Goal: Task Accomplishment & Management: Complete application form

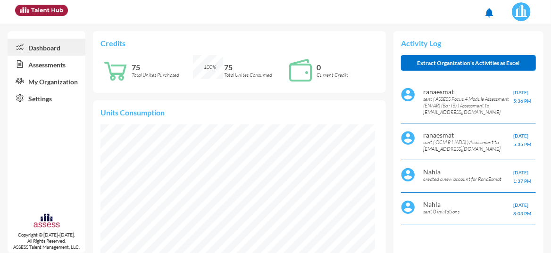
scroll to position [61, 130]
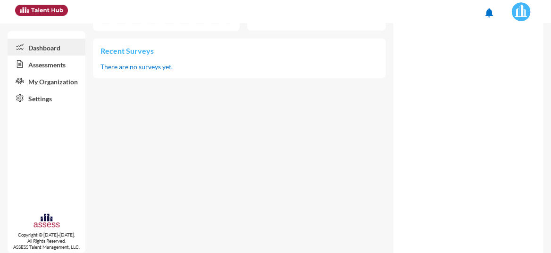
scroll to position [304, 0]
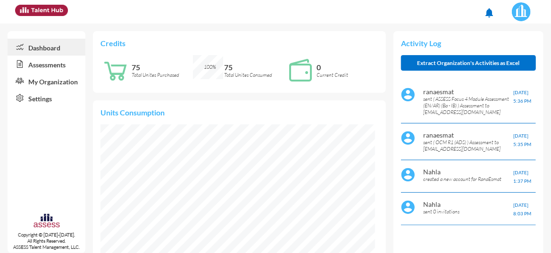
scroll to position [61, 122]
click at [61, 65] on link "Assessments" at bounding box center [47, 64] width 78 height 17
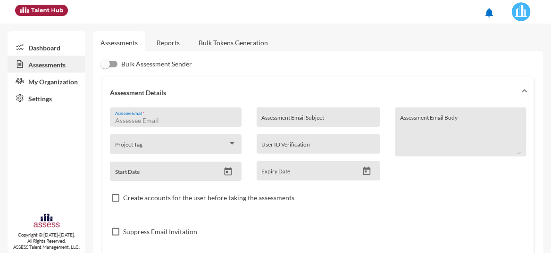
click at [149, 118] on input "Assessee Email *" at bounding box center [175, 121] width 121 height 8
paste input "13nadagamal@gmail.com"
type input "13nadagamal@gmail.com"
click at [296, 116] on div "Assessment Email Subject" at bounding box center [318, 120] width 114 height 14
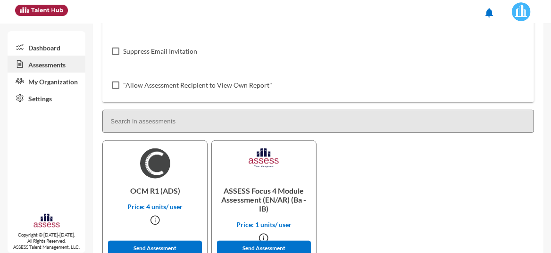
scroll to position [209, 0]
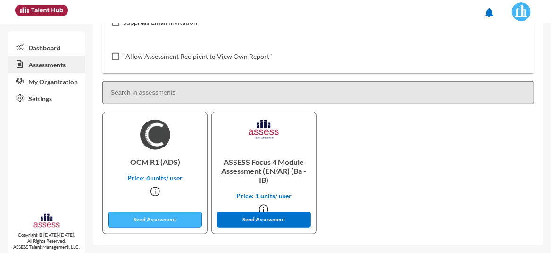
type input "MasrPay Assessment"
click at [178, 217] on button "Send Assessment" at bounding box center [155, 220] width 94 height 16
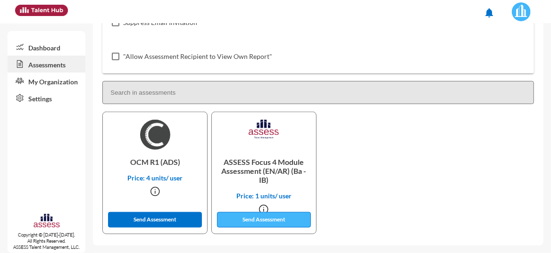
click at [246, 220] on button "Send Assessment" at bounding box center [264, 220] width 94 height 16
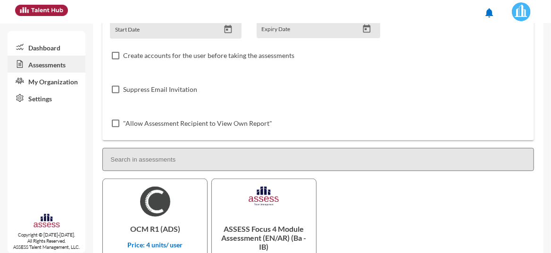
scroll to position [0, 0]
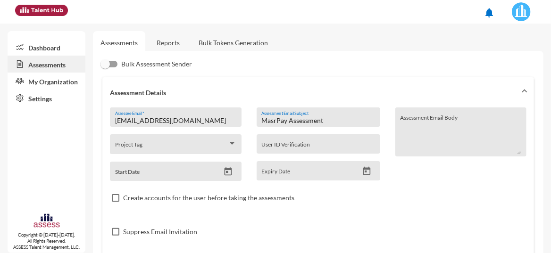
click at [38, 48] on link "Dashboard" at bounding box center [47, 47] width 78 height 17
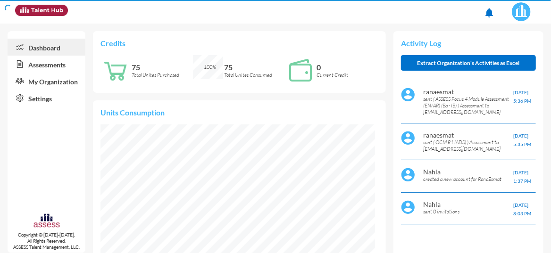
scroll to position [61, 122]
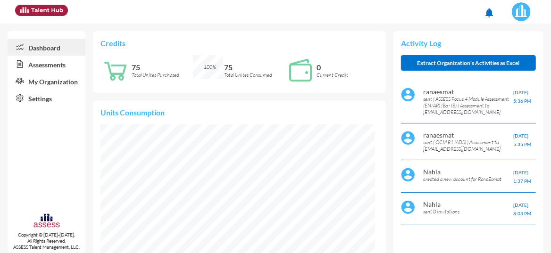
scroll to position [61, 122]
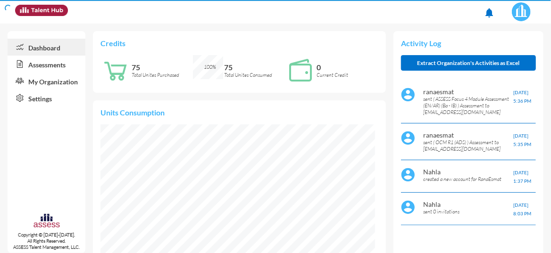
scroll to position [61, 122]
